Goal: Transaction & Acquisition: Purchase product/service

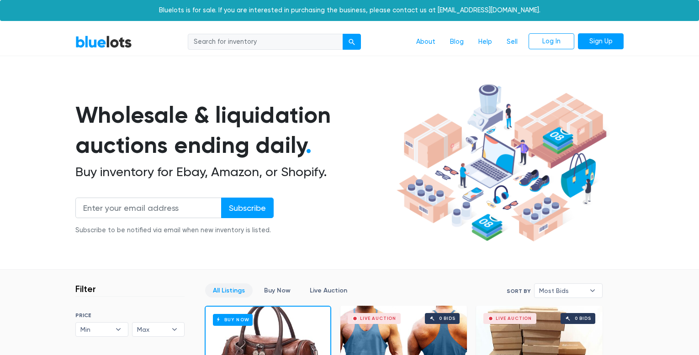
drag, startPoint x: 0, startPoint y: 0, endPoint x: 422, endPoint y: 110, distance: 436.5
click at [422, 110] on div "Wholesale & liquidation auctions ending daily . Buy inventory for Ebay, Amazon,…" at bounding box center [349, 163] width 548 height 166
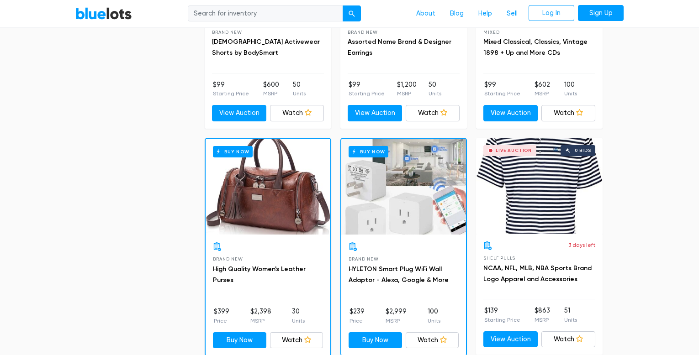
scroll to position [4009, 0]
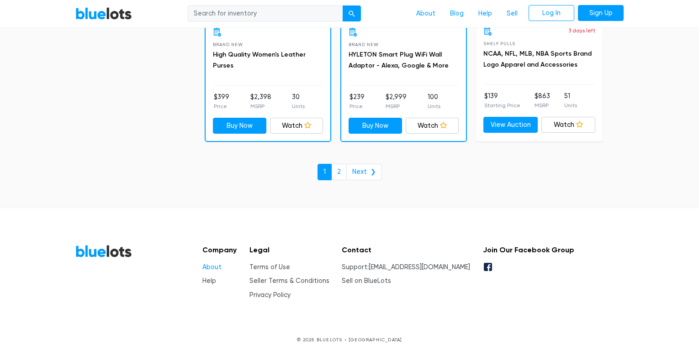
click at [211, 264] on link "About" at bounding box center [211, 268] width 19 height 8
click at [346, 172] on link "2" at bounding box center [339, 172] width 16 height 16
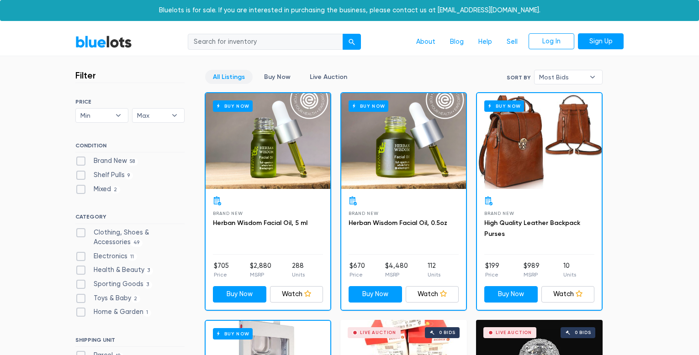
click at [527, 148] on div "Buy Now" at bounding box center [539, 141] width 125 height 96
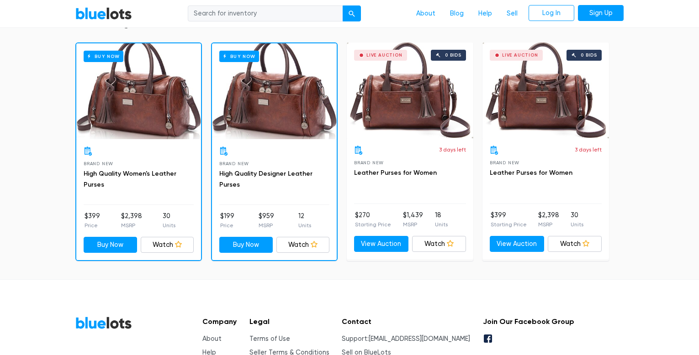
scroll to position [622, 0]
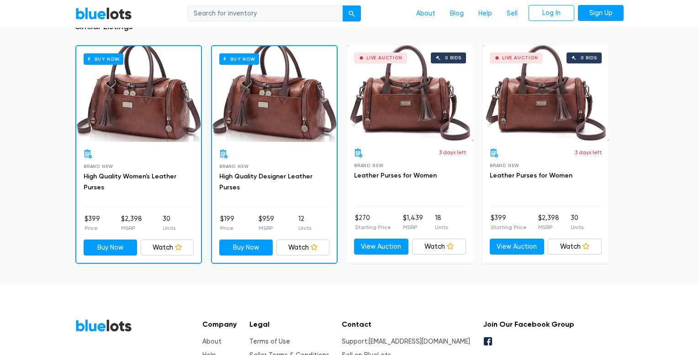
click at [120, 125] on div "Buy Now" at bounding box center [138, 94] width 125 height 96
